Goal: Navigation & Orientation: Find specific page/section

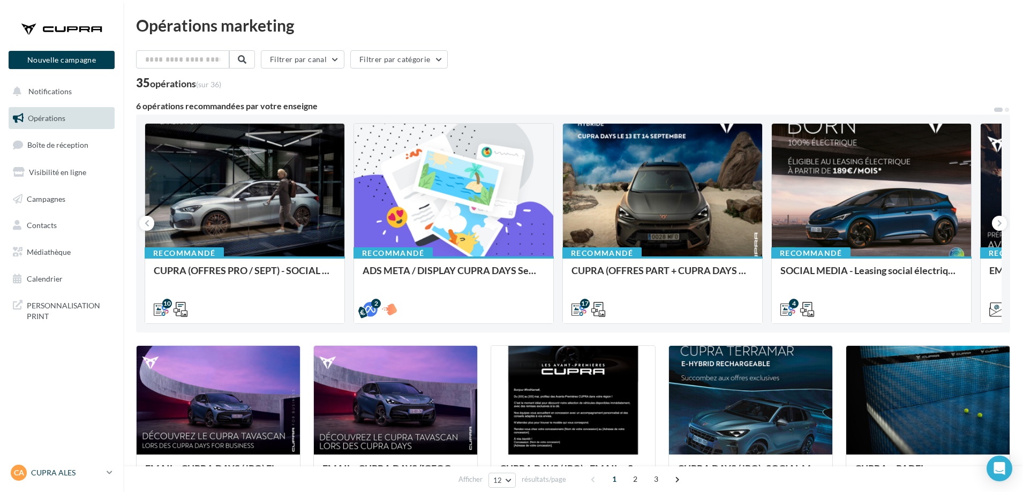
click at [102, 470] on p "CUPRA ALES" at bounding box center [66, 473] width 71 height 11
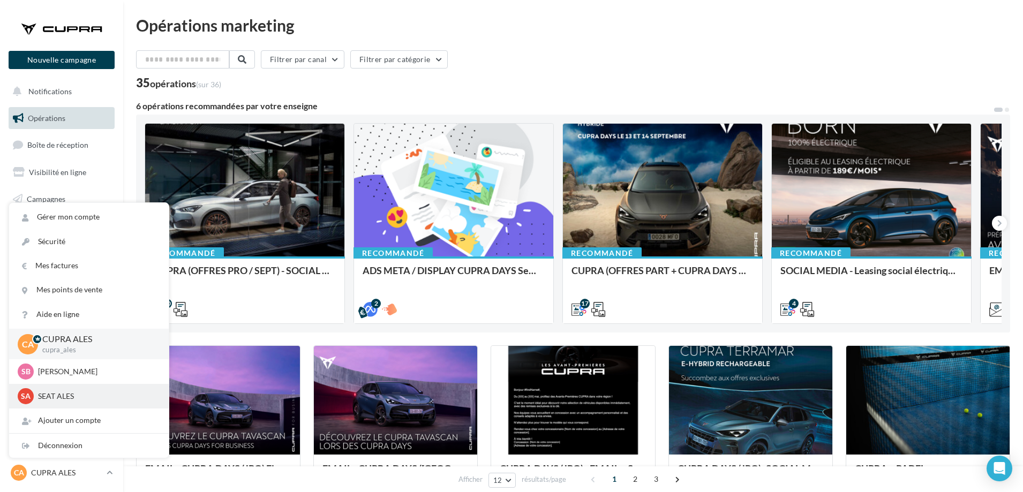
click at [87, 402] on p "SEAT ALES" at bounding box center [97, 396] width 118 height 11
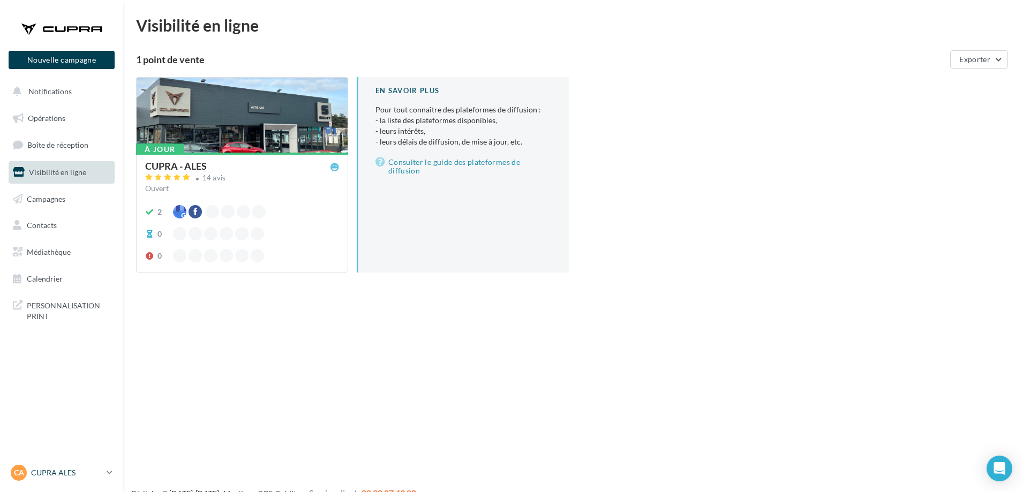
click at [41, 482] on link "CA CUPRA ALES cupra_ales" at bounding box center [62, 473] width 106 height 20
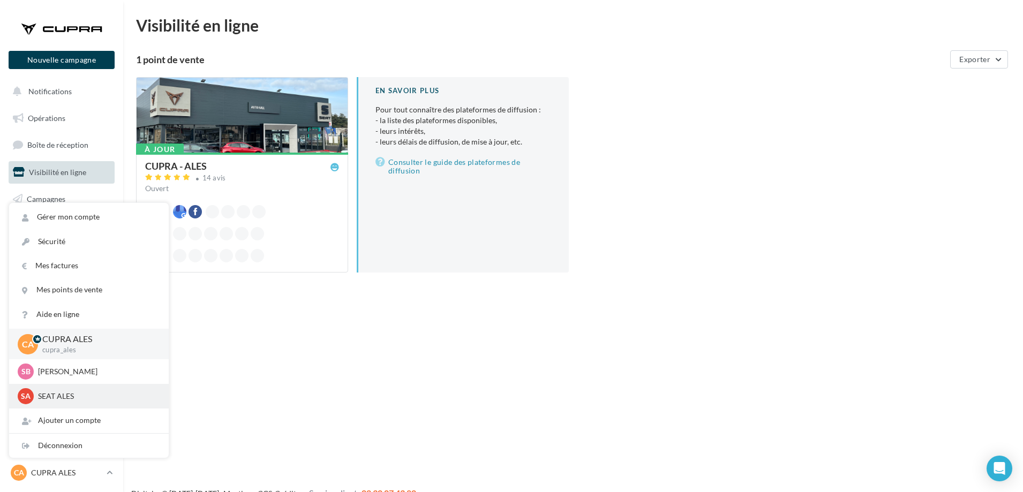
click at [61, 393] on p "SEAT ALES" at bounding box center [97, 396] width 118 height 11
